Goal: Task Accomplishment & Management: Use online tool/utility

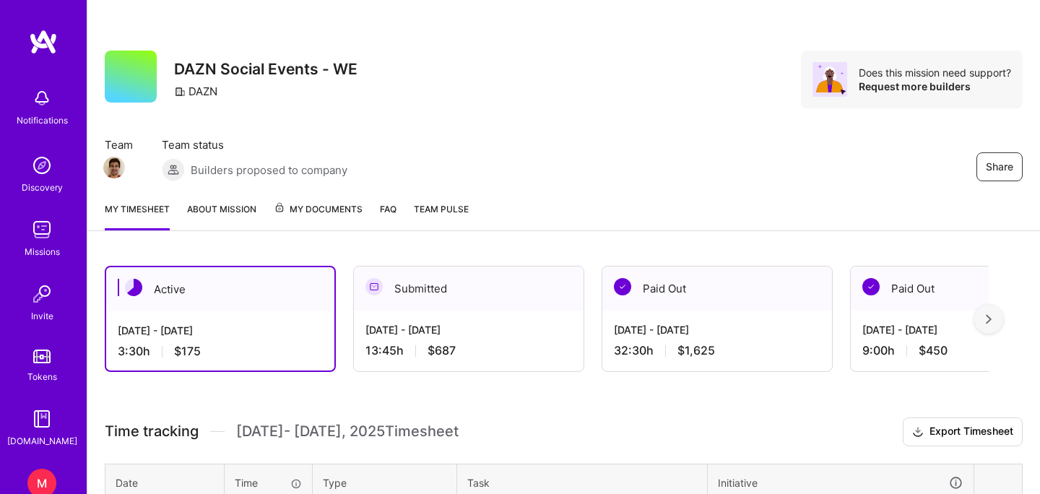
scroll to position [218, 0]
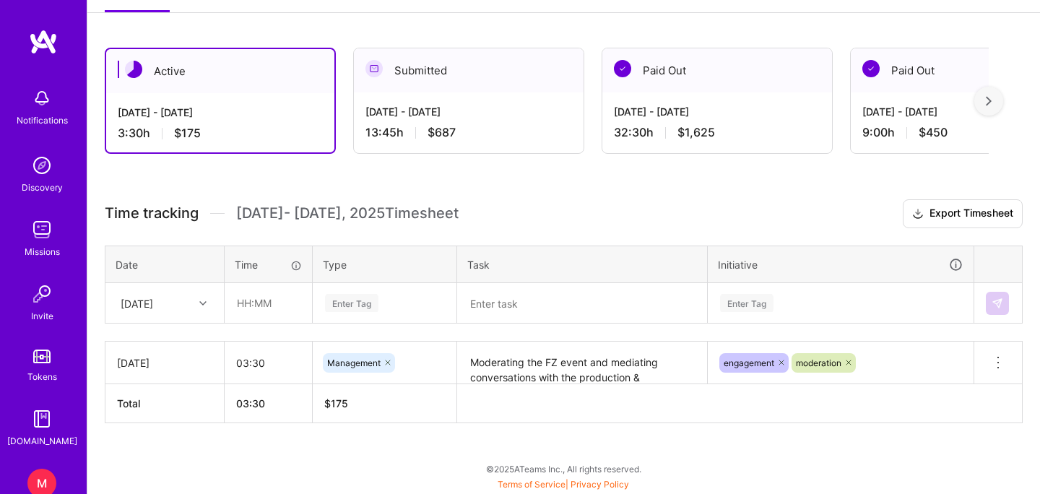
click at [572, 374] on textarea "Moderating the FZ event and mediating conversations with the production & engag…" at bounding box center [581, 363] width 247 height 40
click at [661, 86] on div "Paid Out" at bounding box center [717, 70] width 230 height 44
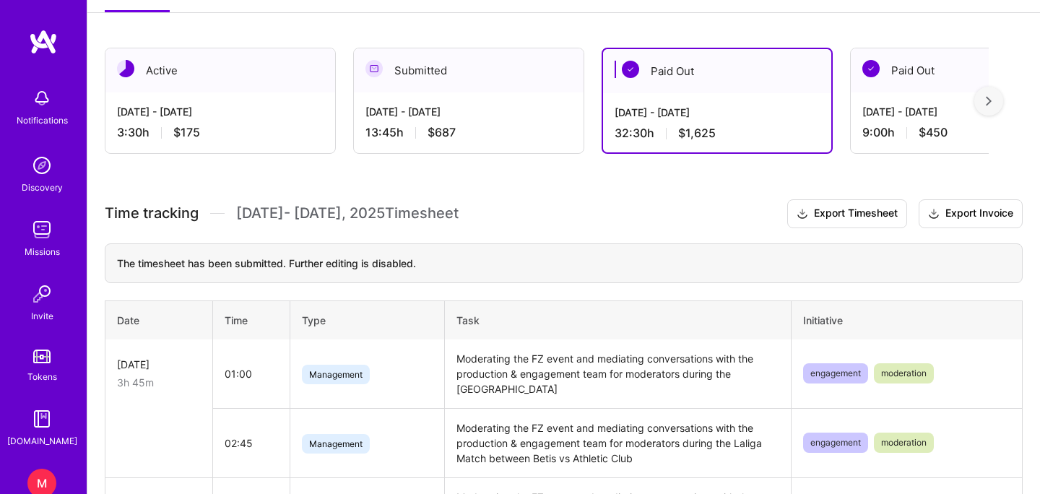
click at [204, 86] on div "Active" at bounding box center [220, 70] width 230 height 44
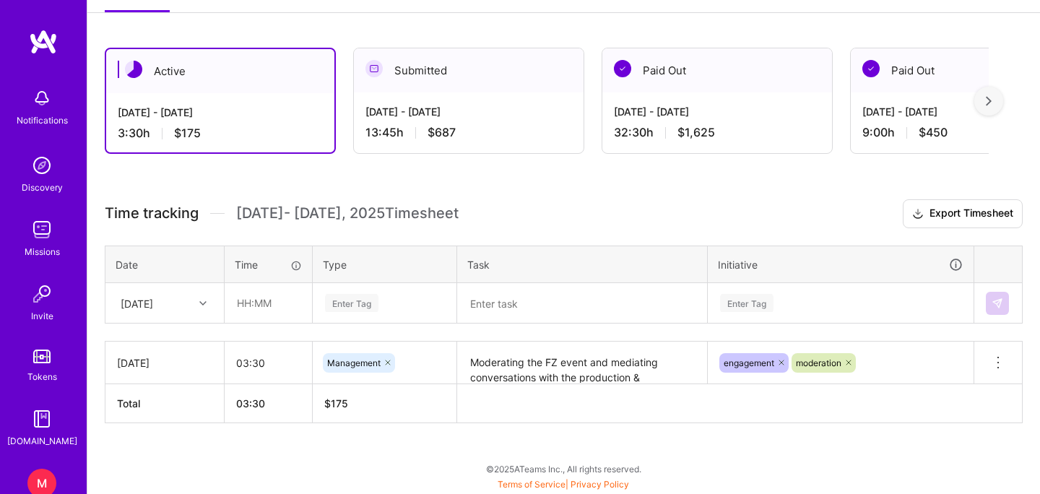
click at [543, 391] on th at bounding box center [739, 403] width 565 height 39
click at [552, 381] on textarea "Moderating the FZ event and mediating conversations with the production & engag…" at bounding box center [581, 363] width 247 height 40
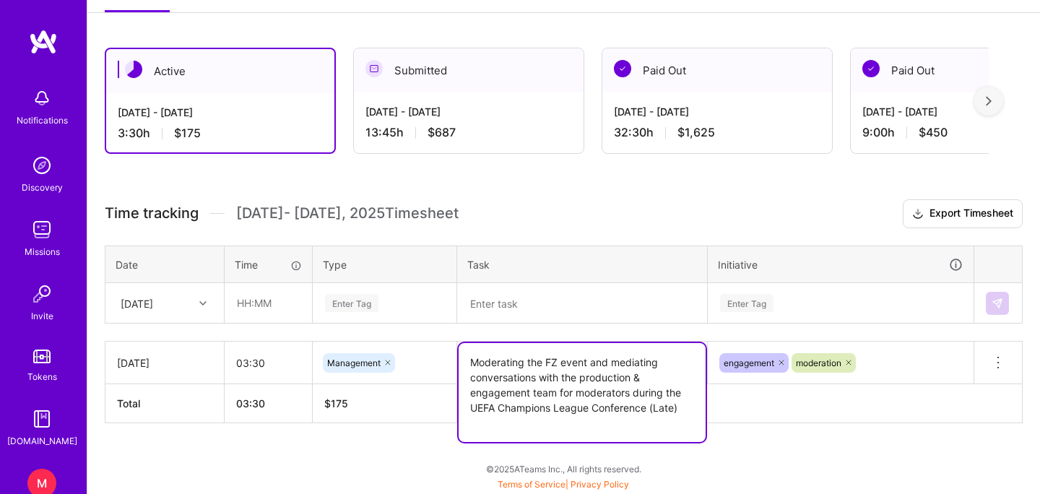
click at [552, 381] on textarea "Moderating the FZ event and mediating conversations with the production & engag…" at bounding box center [581, 392] width 247 height 99
click at [480, 309] on textarea at bounding box center [581, 303] width 247 height 38
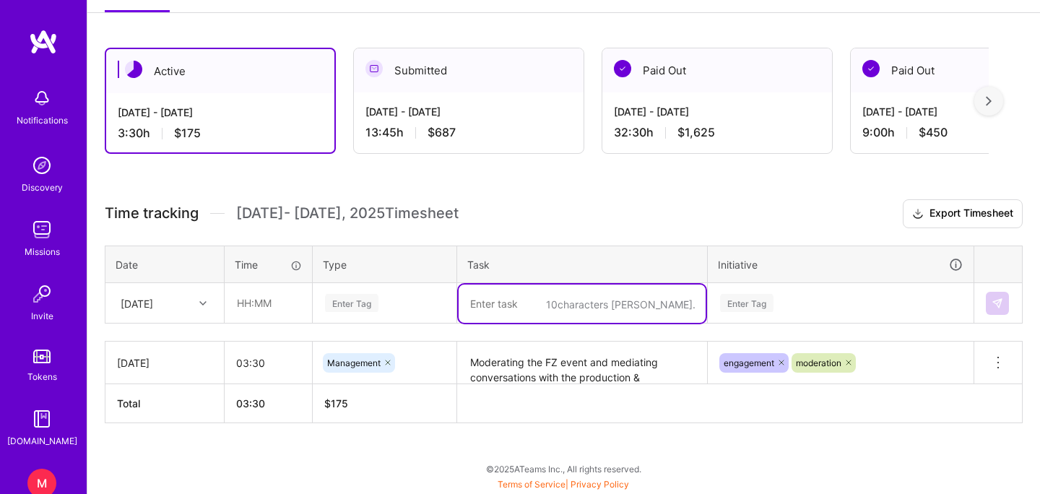
paste textarea "Moderating the FZ event and mediating conversations with the production & engag…"
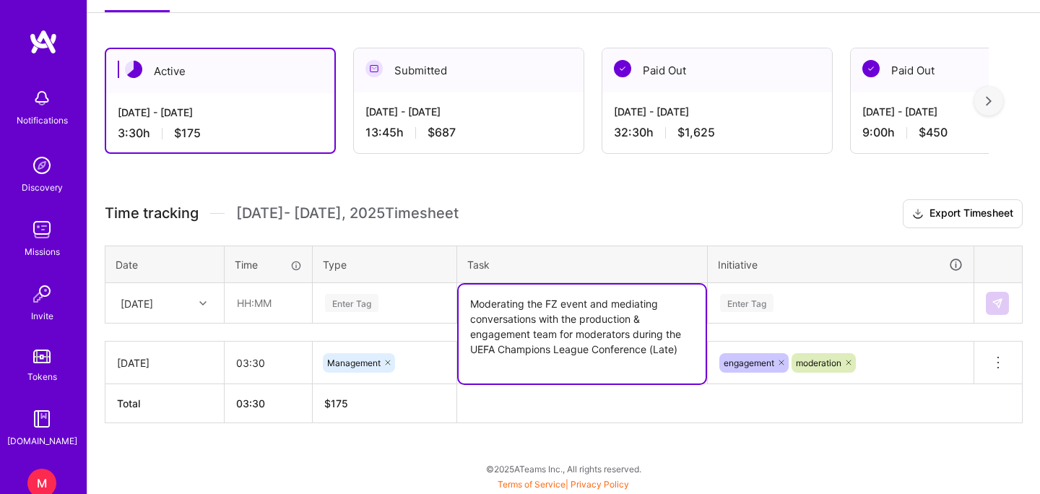
drag, startPoint x: 682, startPoint y: 353, endPoint x: 463, endPoint y: 349, distance: 219.5
click at [463, 349] on textarea "Moderating the FZ event and mediating conversations with the production & engag…" at bounding box center [581, 333] width 247 height 99
click at [440, 279] on th "Type" at bounding box center [385, 264] width 144 height 38
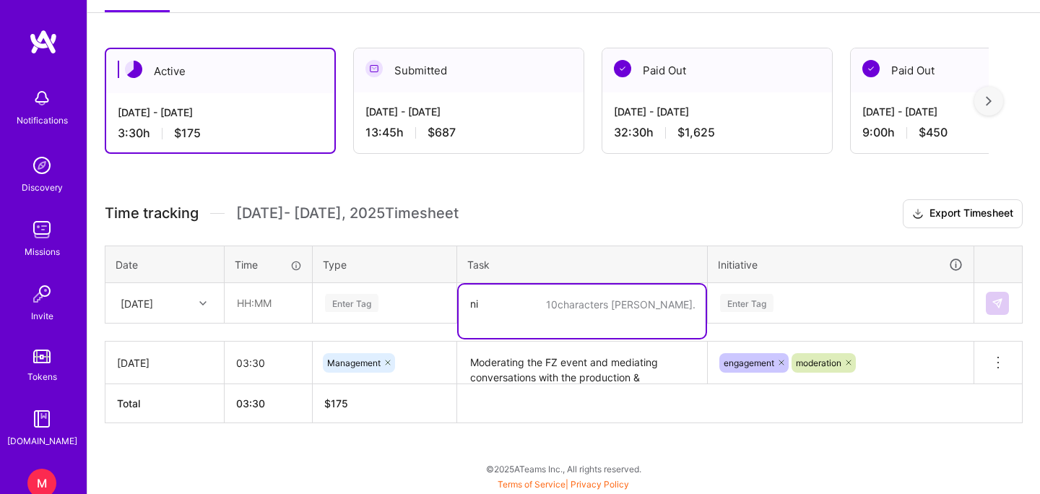
type textarea "n"
paste textarea "Moderating the FZ event and mediating conversations with the production & engag…"
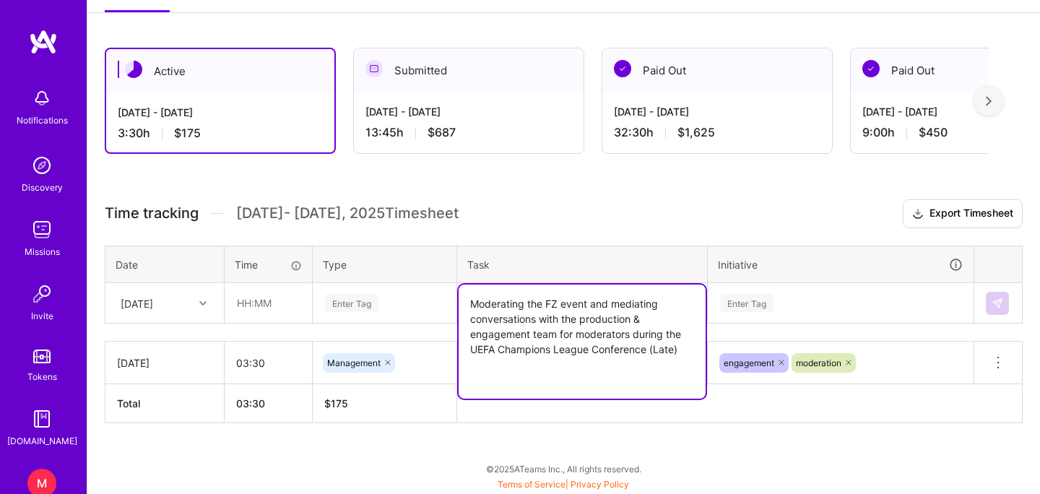
drag, startPoint x: 688, startPoint y: 349, endPoint x: 463, endPoint y: 351, distance: 224.5
click at [463, 351] on textarea "Moderating the FZ event and mediating conversations with the production & engag…" at bounding box center [581, 341] width 247 height 114
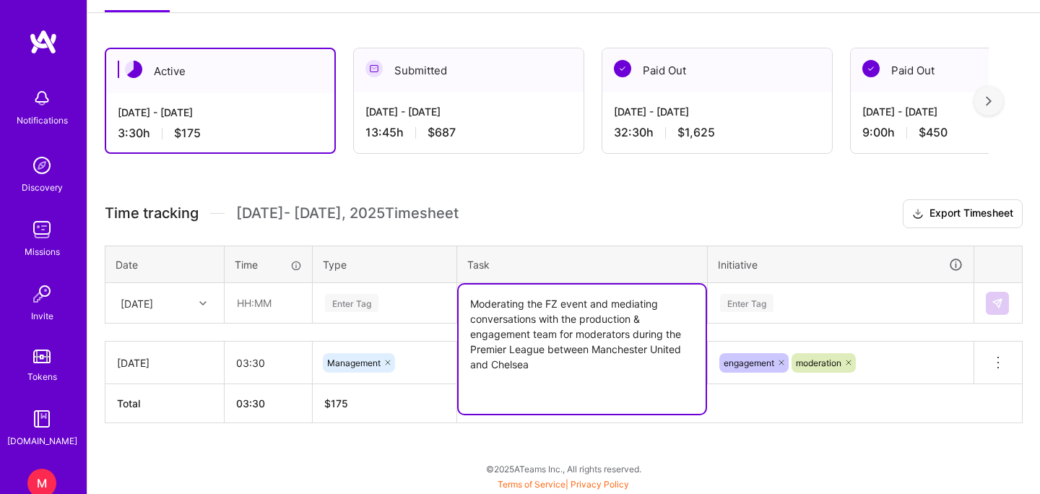
type textarea "Moderating the FZ event and mediating conversations with the production & engag…"
click at [245, 303] on input "text" at bounding box center [268, 303] width 86 height 38
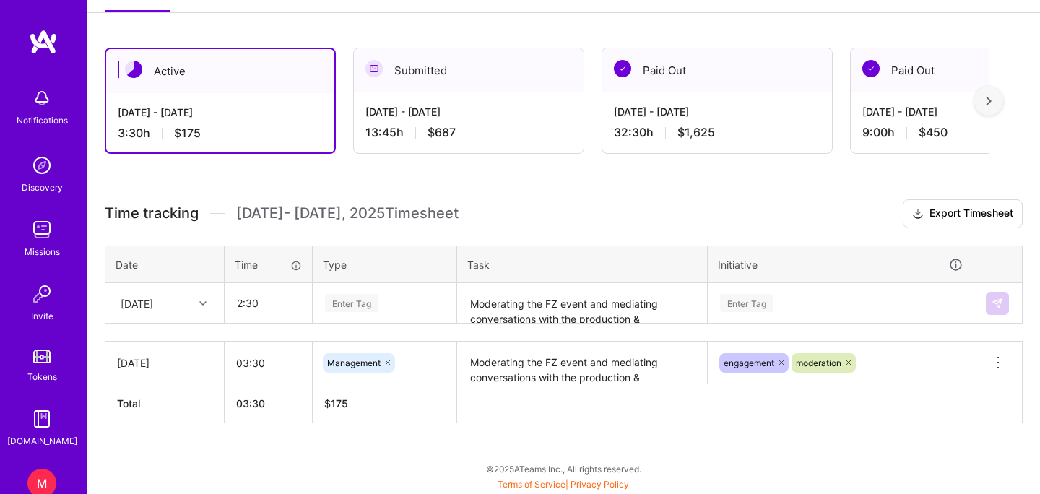
type input "02:30"
click at [180, 315] on div "[DATE]" at bounding box center [164, 303] width 117 height 38
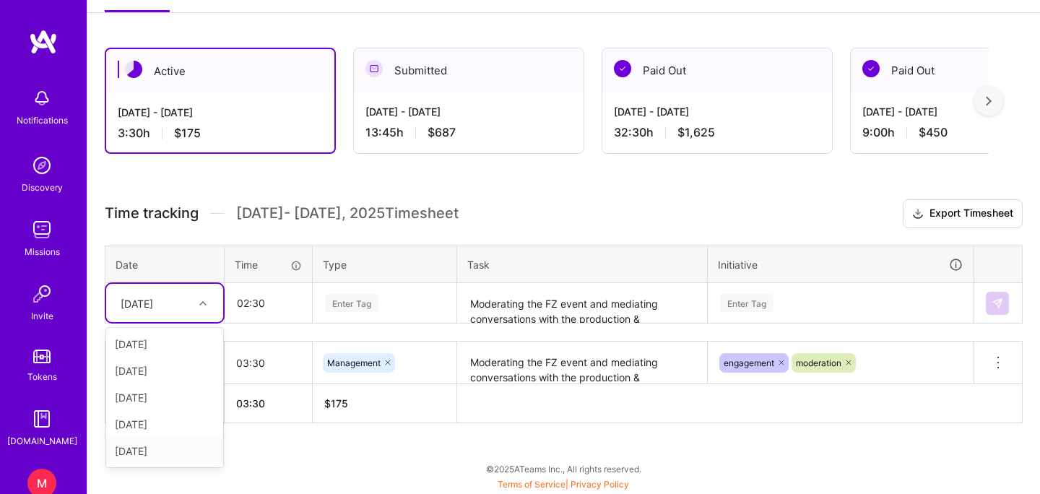
click at [163, 455] on div "[DATE]" at bounding box center [164, 450] width 117 height 27
click at [380, 311] on div "Enter Tag" at bounding box center [384, 303] width 122 height 18
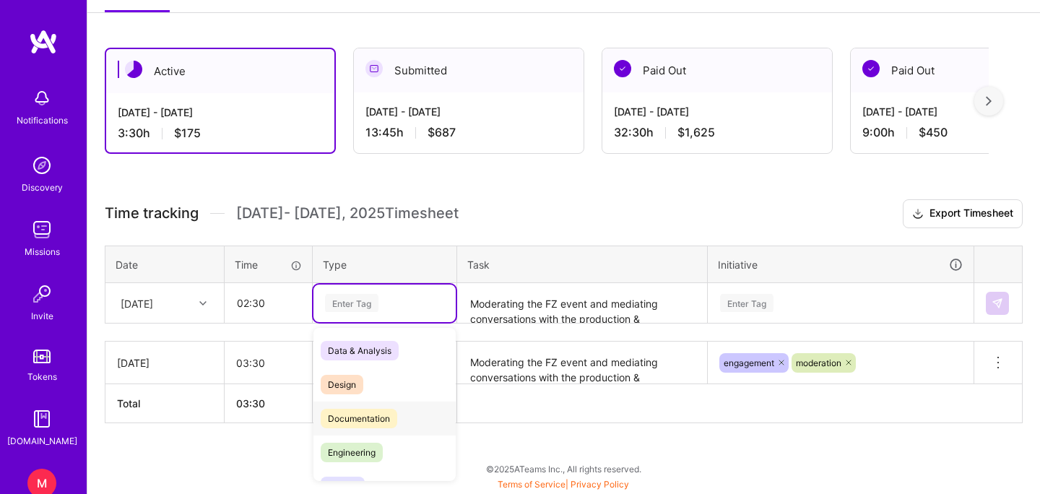
scroll to position [184, 0]
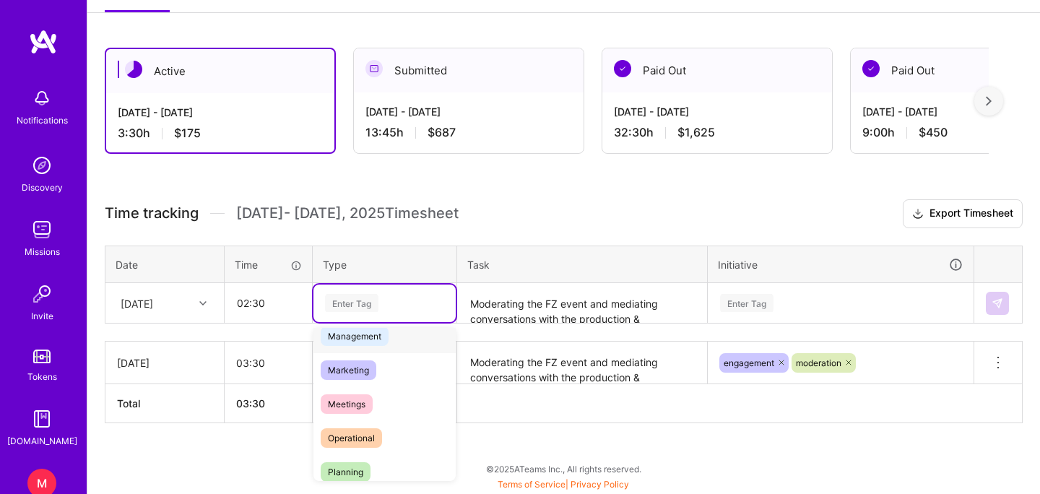
click at [367, 336] on span "Management" at bounding box center [355, 335] width 68 height 19
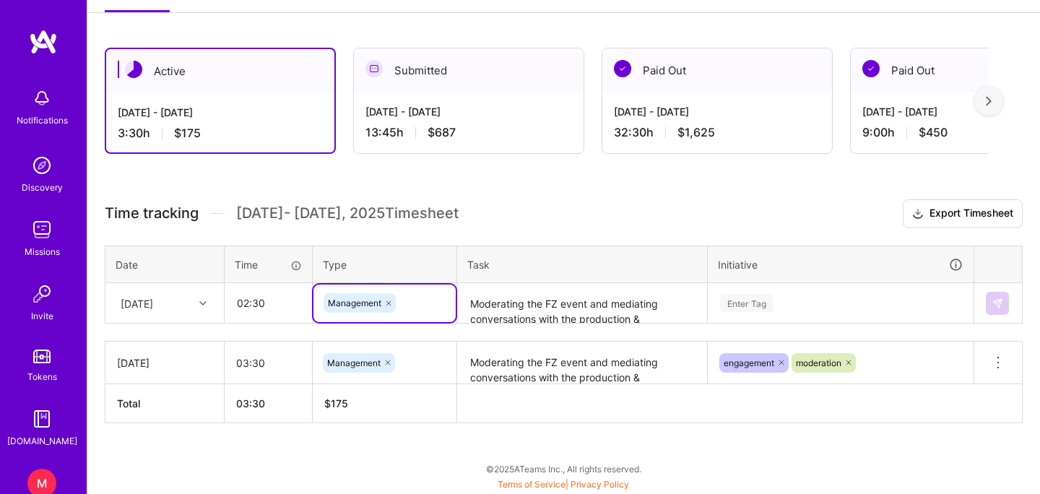
click at [742, 287] on div "Enter Tag" at bounding box center [840, 303] width 264 height 38
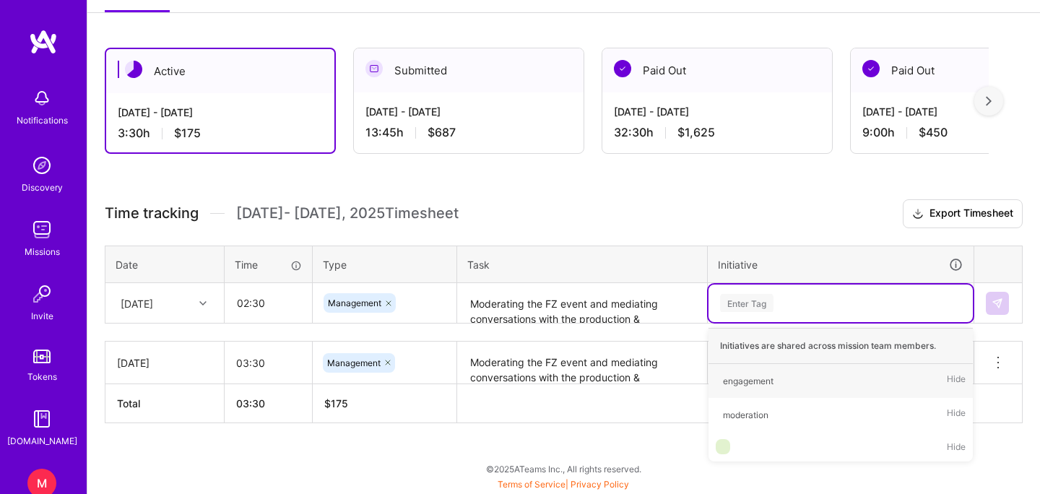
click at [733, 302] on div "Enter Tag" at bounding box center [746, 303] width 53 height 22
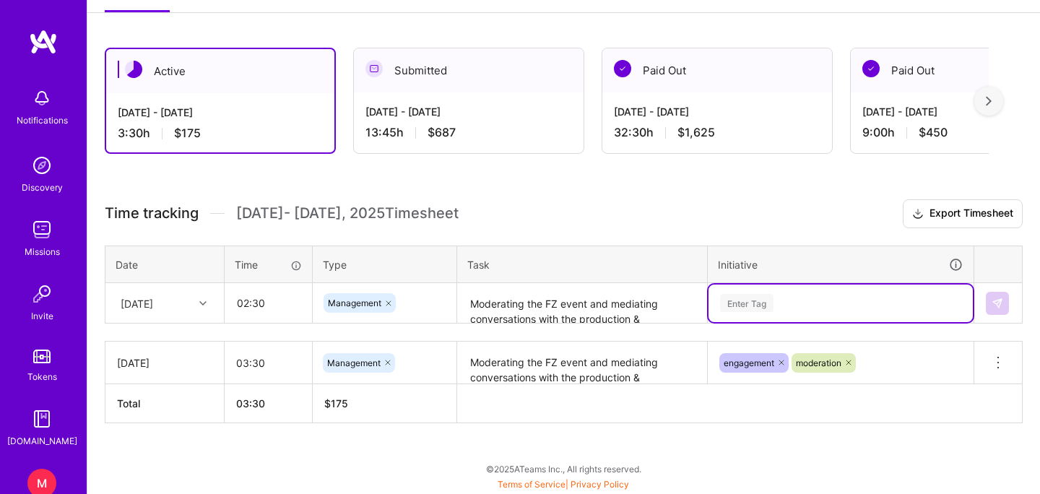
click at [759, 302] on div "Enter Tag" at bounding box center [746, 303] width 53 height 22
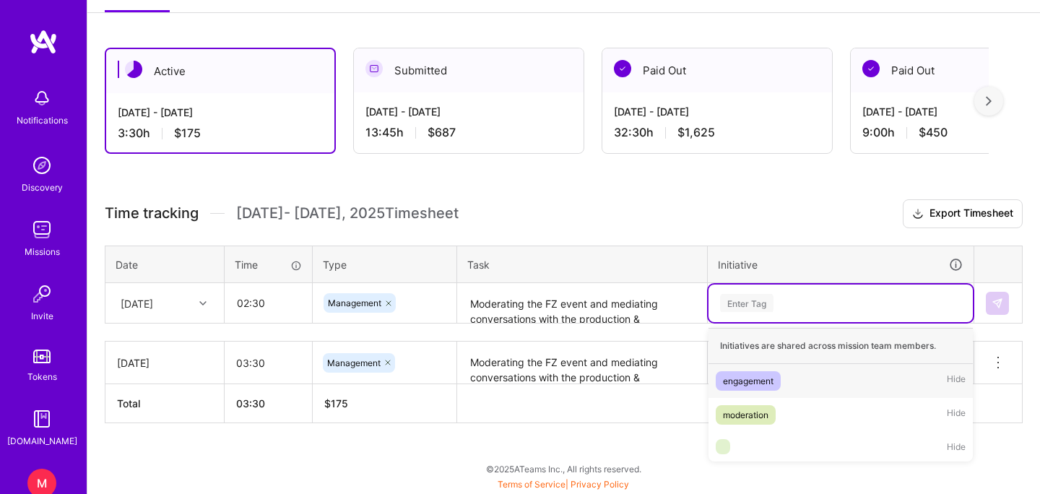
click at [751, 383] on div "engagement" at bounding box center [748, 380] width 51 height 15
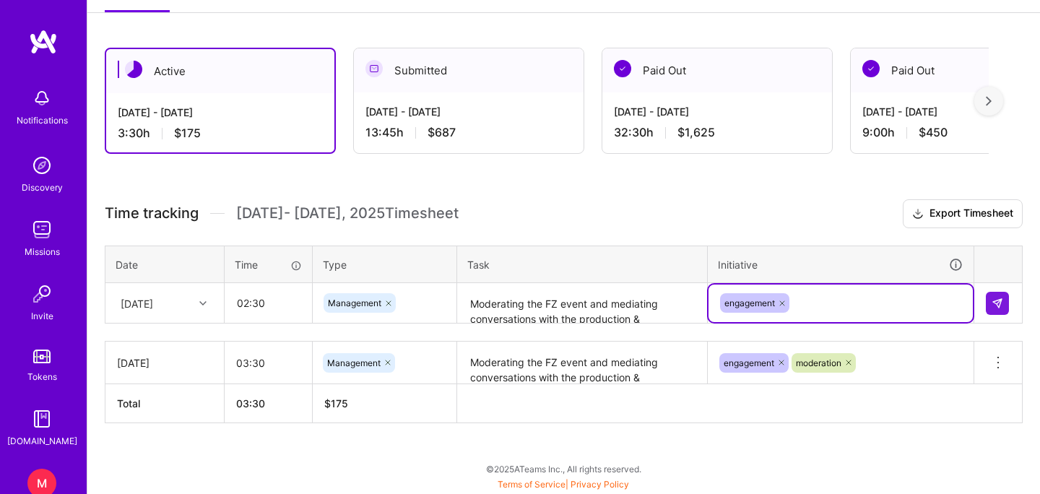
click at [837, 300] on div "engagement" at bounding box center [840, 303] width 244 height 22
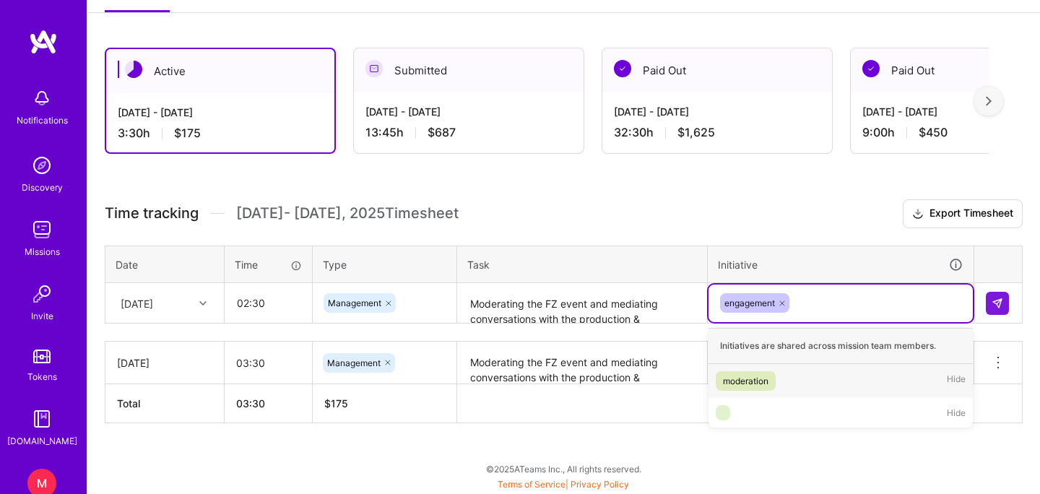
click at [742, 380] on div "moderation" at bounding box center [745, 380] width 45 height 15
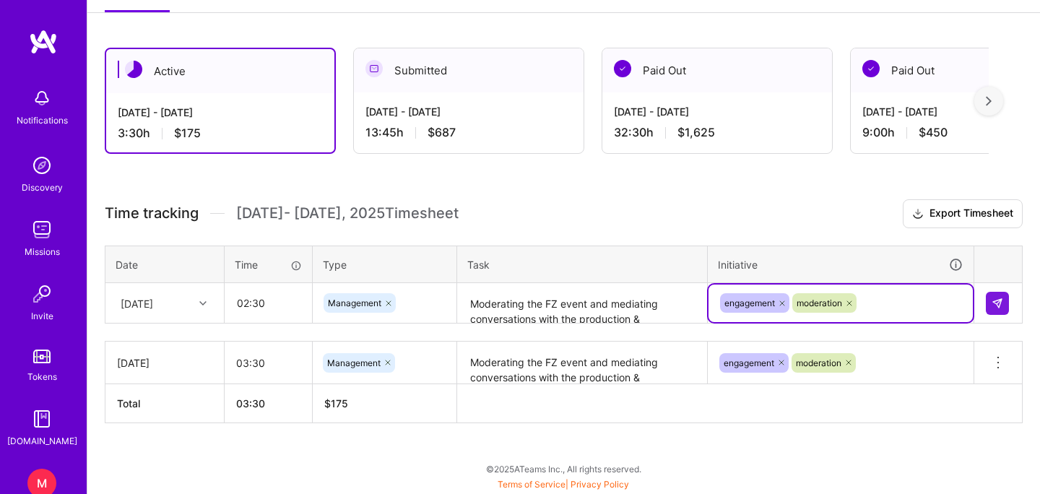
click at [548, 312] on textarea "Moderating the FZ event and mediating conversations with the production & engag…" at bounding box center [581, 303] width 247 height 38
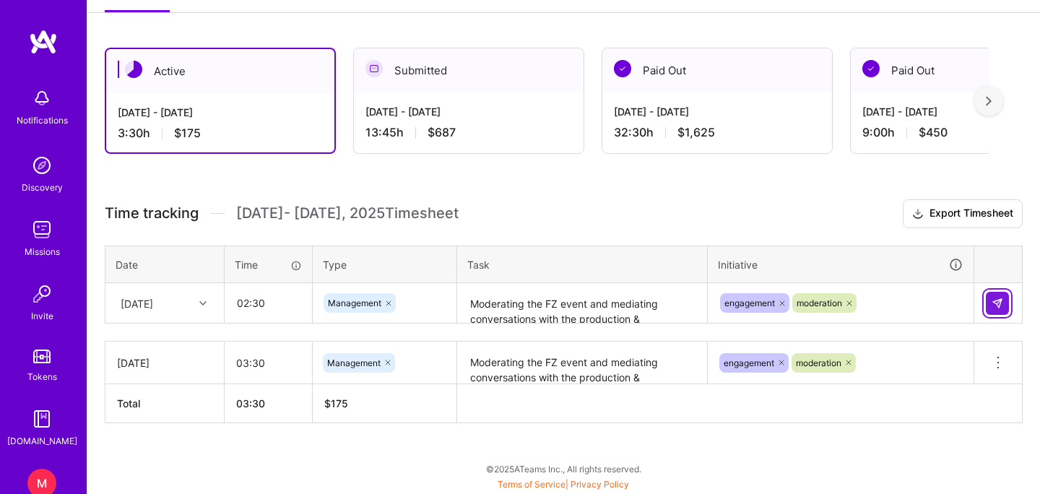
click at [998, 304] on img at bounding box center [997, 303] width 12 height 12
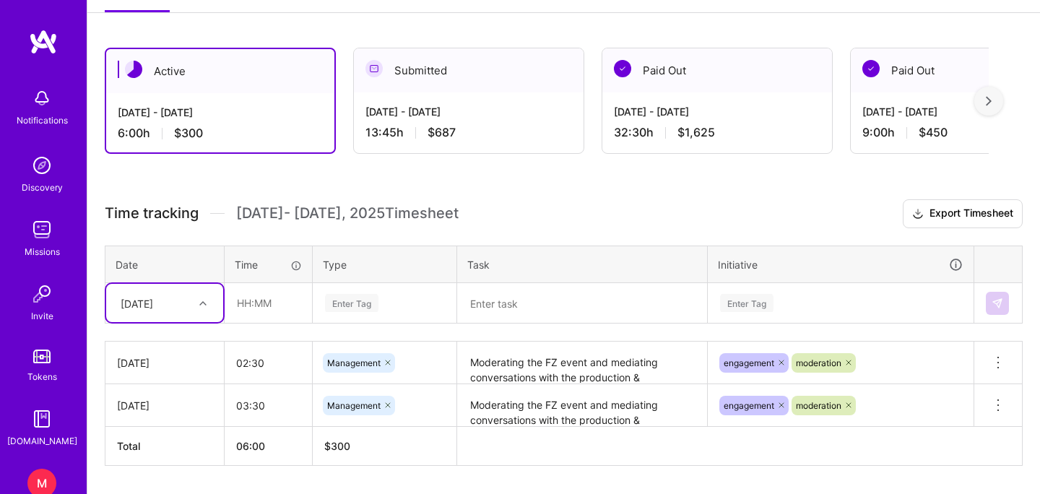
click at [530, 305] on textarea at bounding box center [581, 303] width 247 height 38
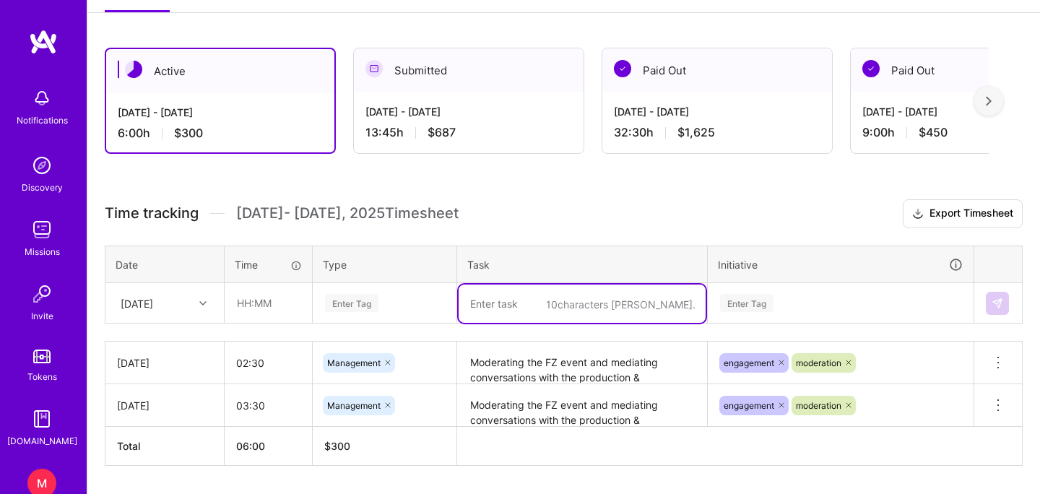
paste textarea "Moderating the FZ event and mediating conversations with the production & engag…"
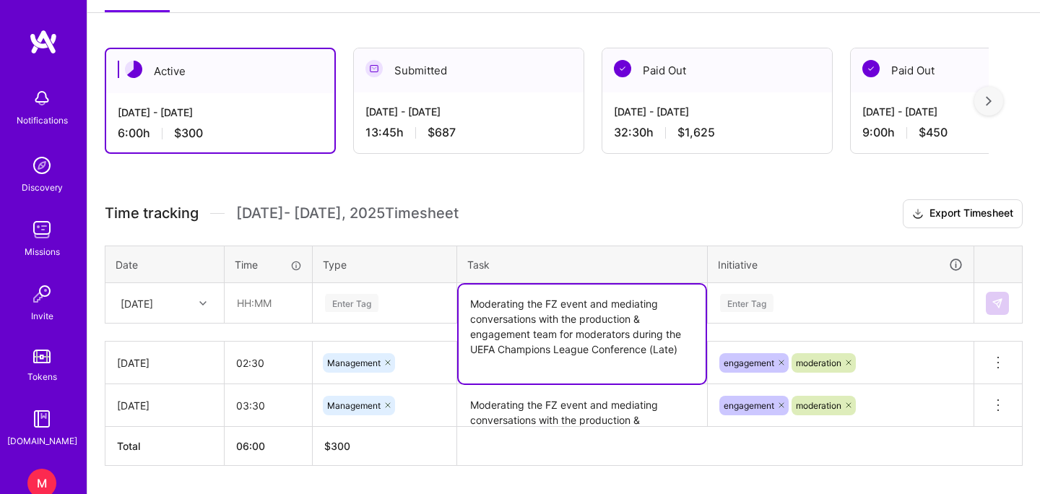
drag, startPoint x: 690, startPoint y: 354, endPoint x: 466, endPoint y: 349, distance: 224.6
click at [466, 349] on textarea "Moderating the FZ event and mediating conversations with the production & engag…" at bounding box center [581, 333] width 247 height 99
type textarea "Moderating the FZ event and mediating conversations with the production & engag…"
click at [274, 291] on input "text" at bounding box center [268, 303] width 86 height 38
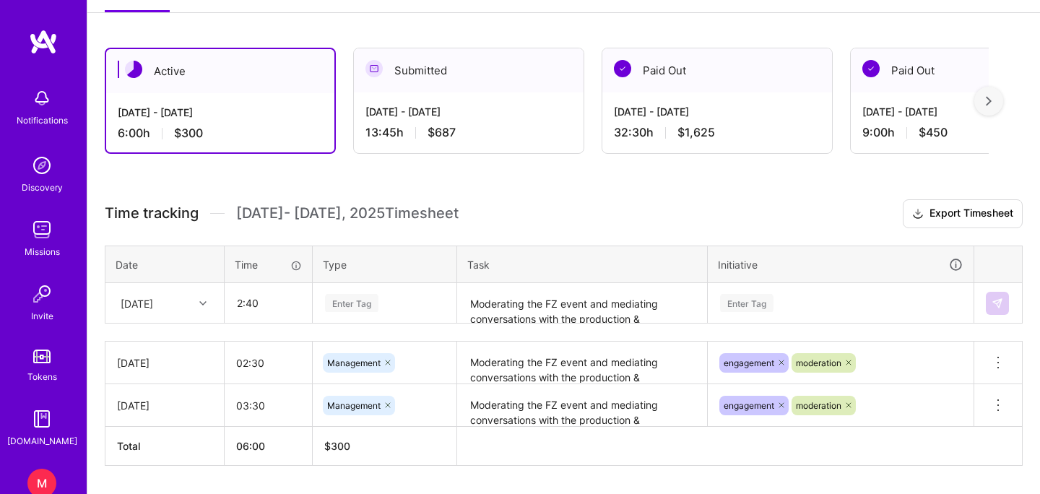
type input "02:40"
click at [367, 307] on div "Enter Tag" at bounding box center [384, 303] width 142 height 38
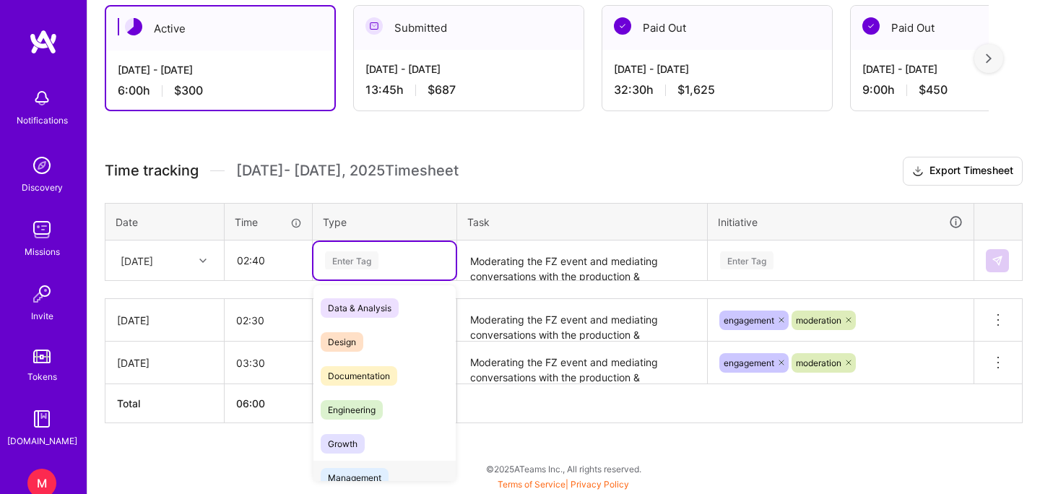
click at [377, 479] on span "Management" at bounding box center [355, 477] width 68 height 19
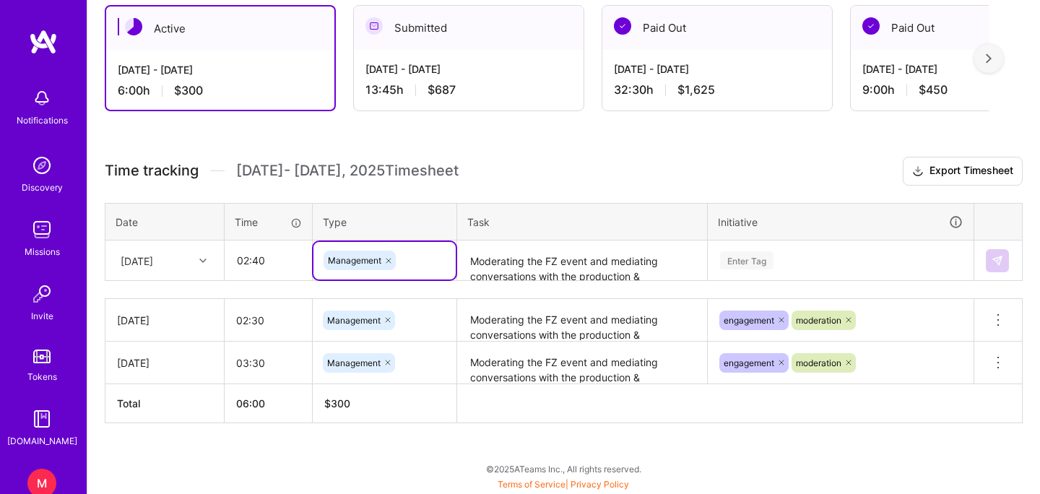
click at [738, 269] on div "Enter Tag" at bounding box center [746, 260] width 53 height 22
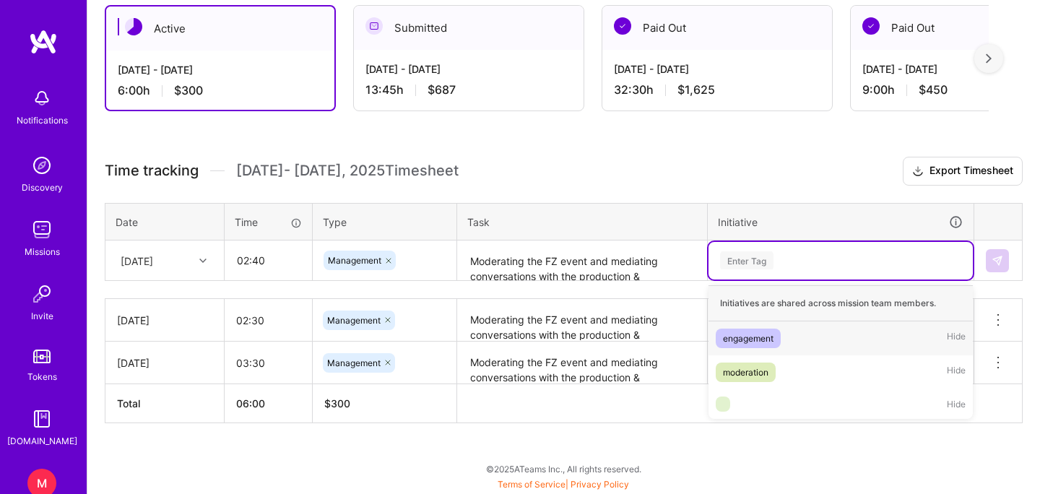
click at [744, 339] on div "engagement" at bounding box center [748, 338] width 51 height 15
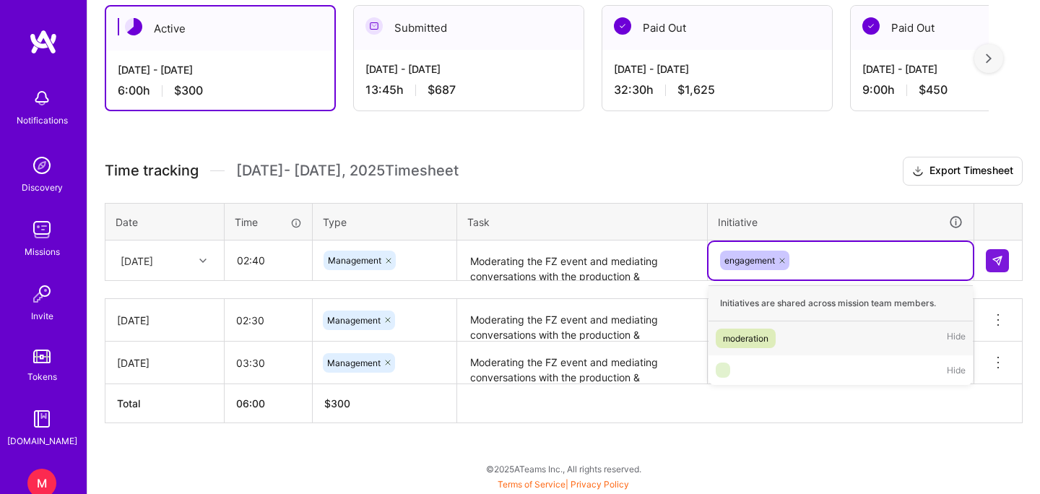
click at [805, 261] on div "engagement" at bounding box center [840, 260] width 244 height 22
click at [758, 341] on div "moderation" at bounding box center [745, 338] width 45 height 15
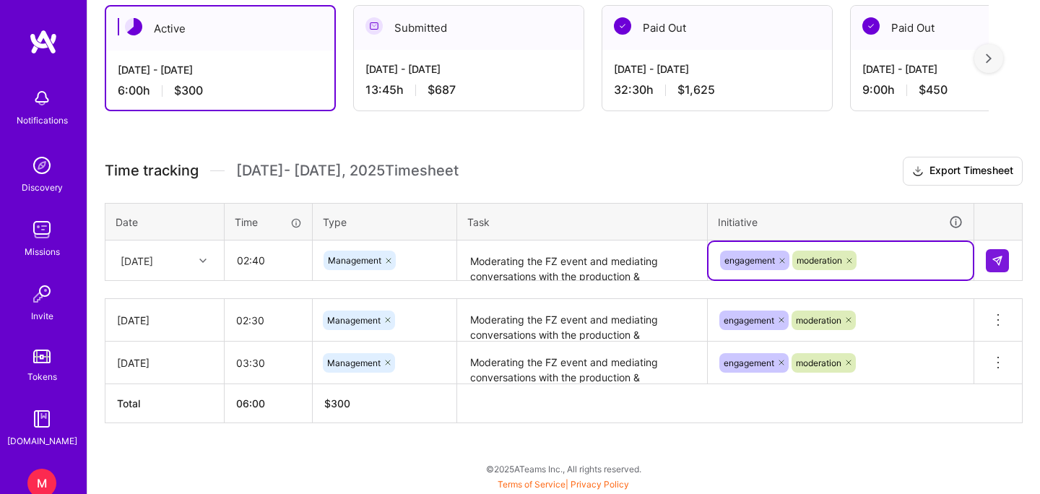
click at [176, 262] on div "[DATE]" at bounding box center [153, 260] width 80 height 24
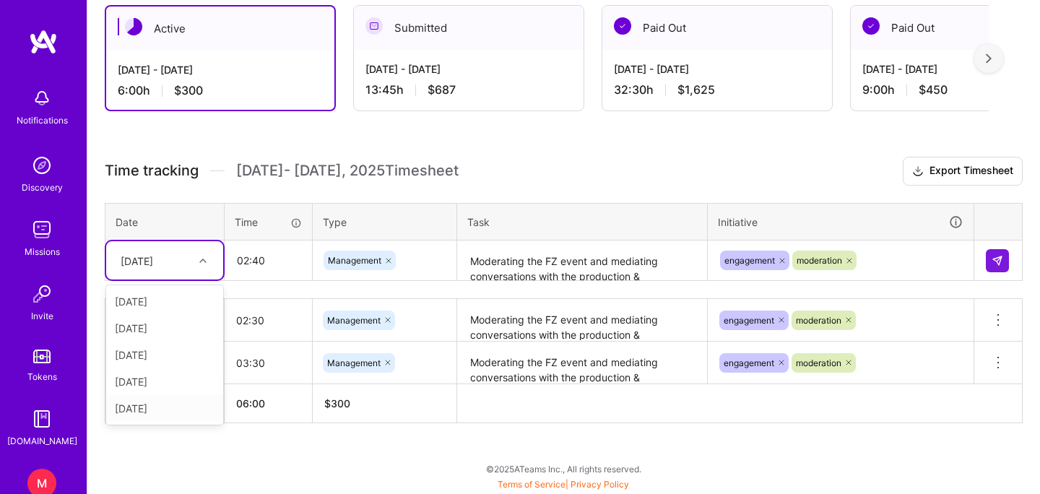
click at [152, 410] on div "[DATE]" at bounding box center [164, 408] width 117 height 27
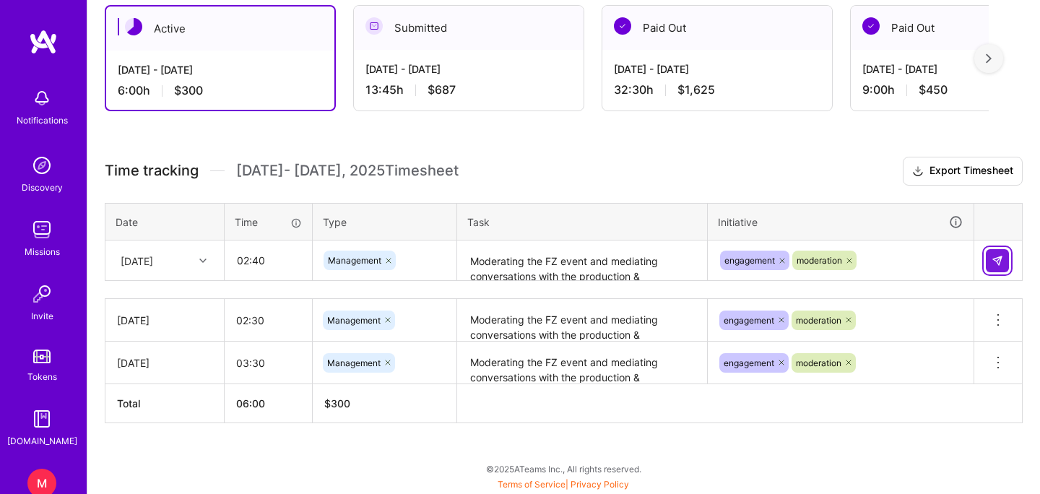
click at [998, 258] on img at bounding box center [997, 261] width 12 height 12
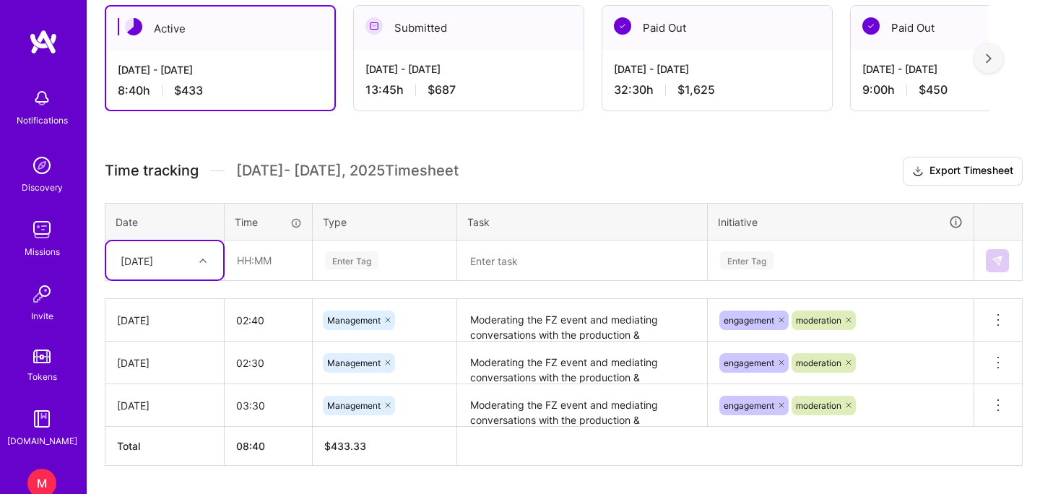
scroll to position [303, 0]
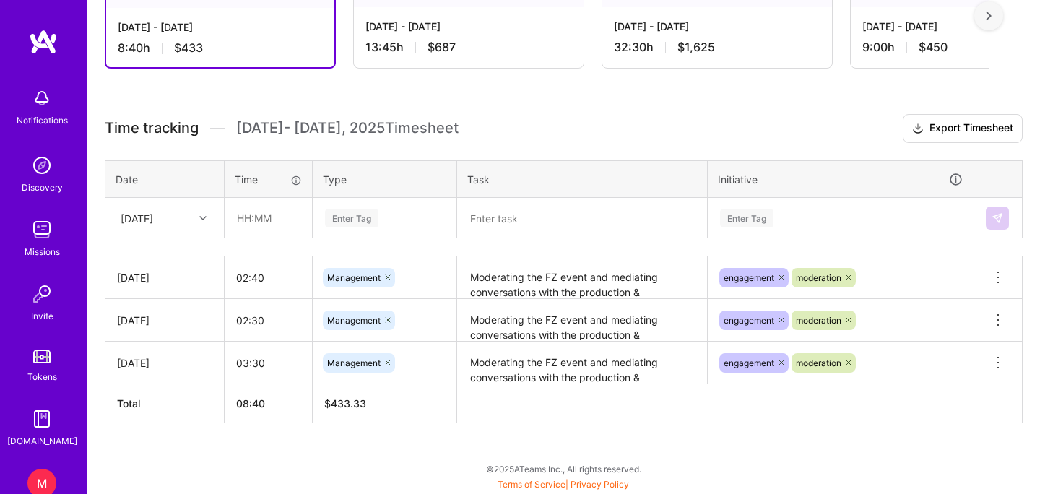
click at [370, 405] on th "$ 433.33" at bounding box center [385, 403] width 144 height 39
